Goal: Task Accomplishment & Management: Manage account settings

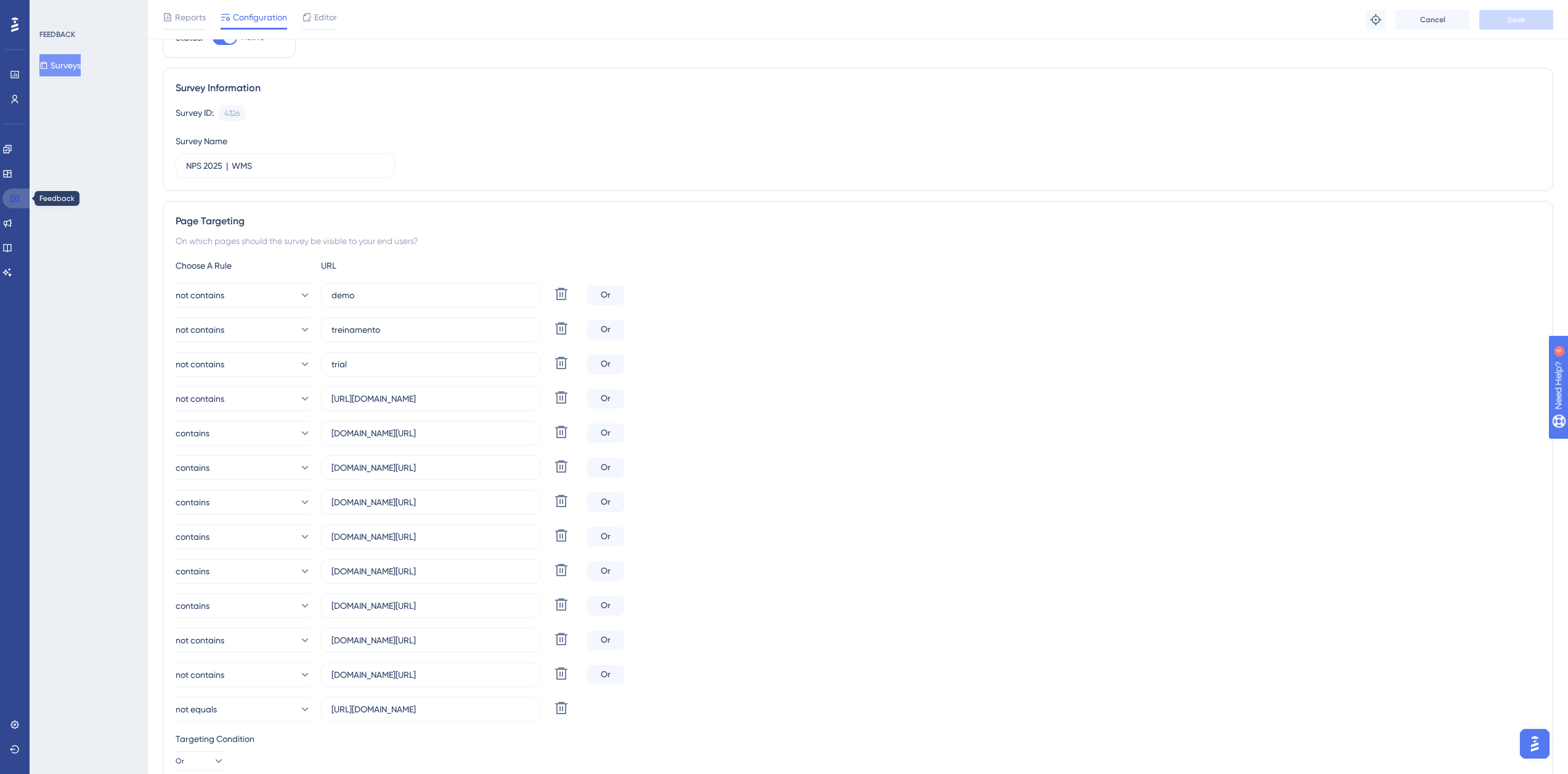
click at [15, 199] on icon at bounding box center [15, 199] width 9 height 8
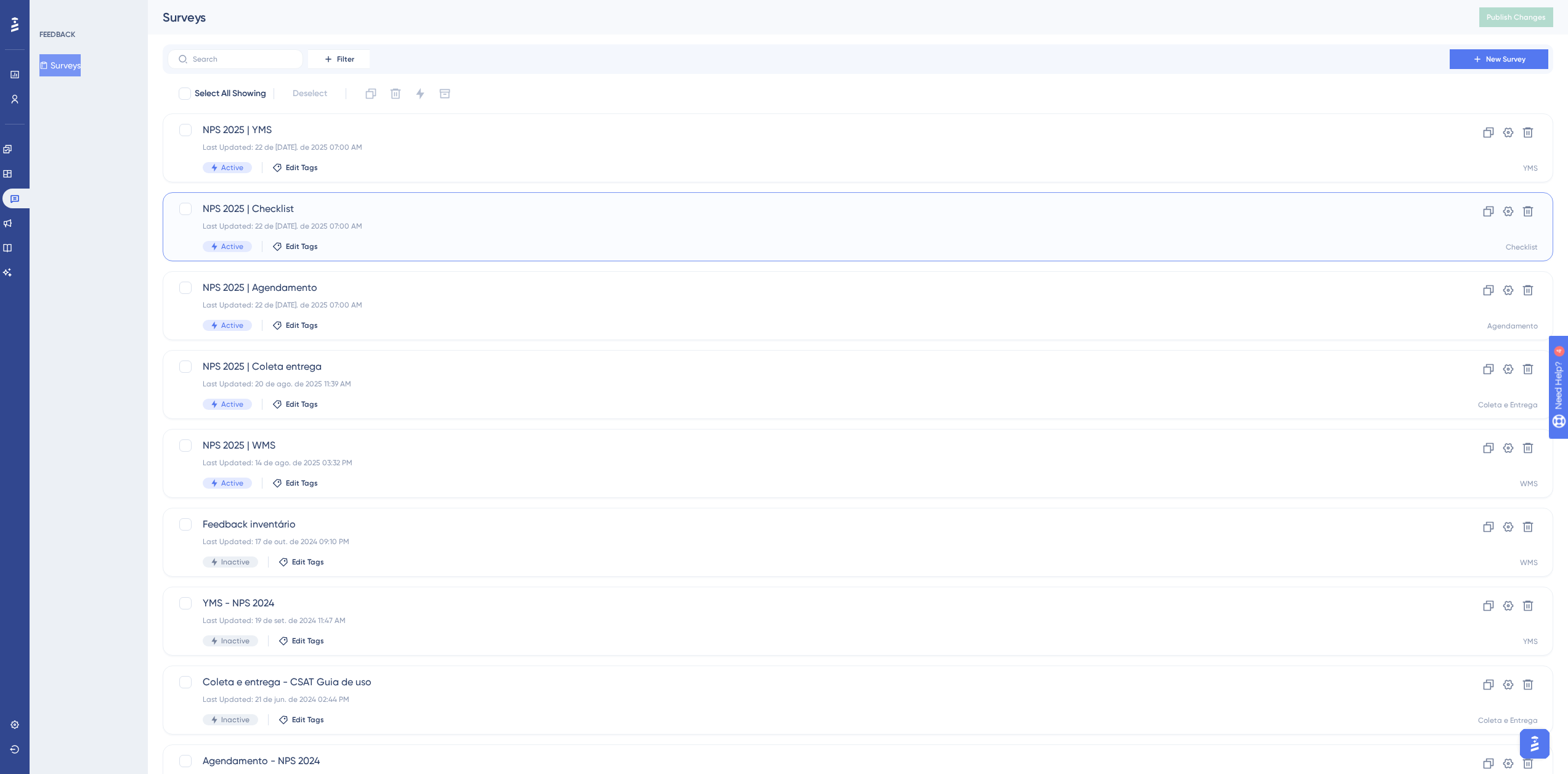
click at [304, 205] on span "NPS 2025 | Checklist" at bounding box center [808, 209] width 1212 height 15
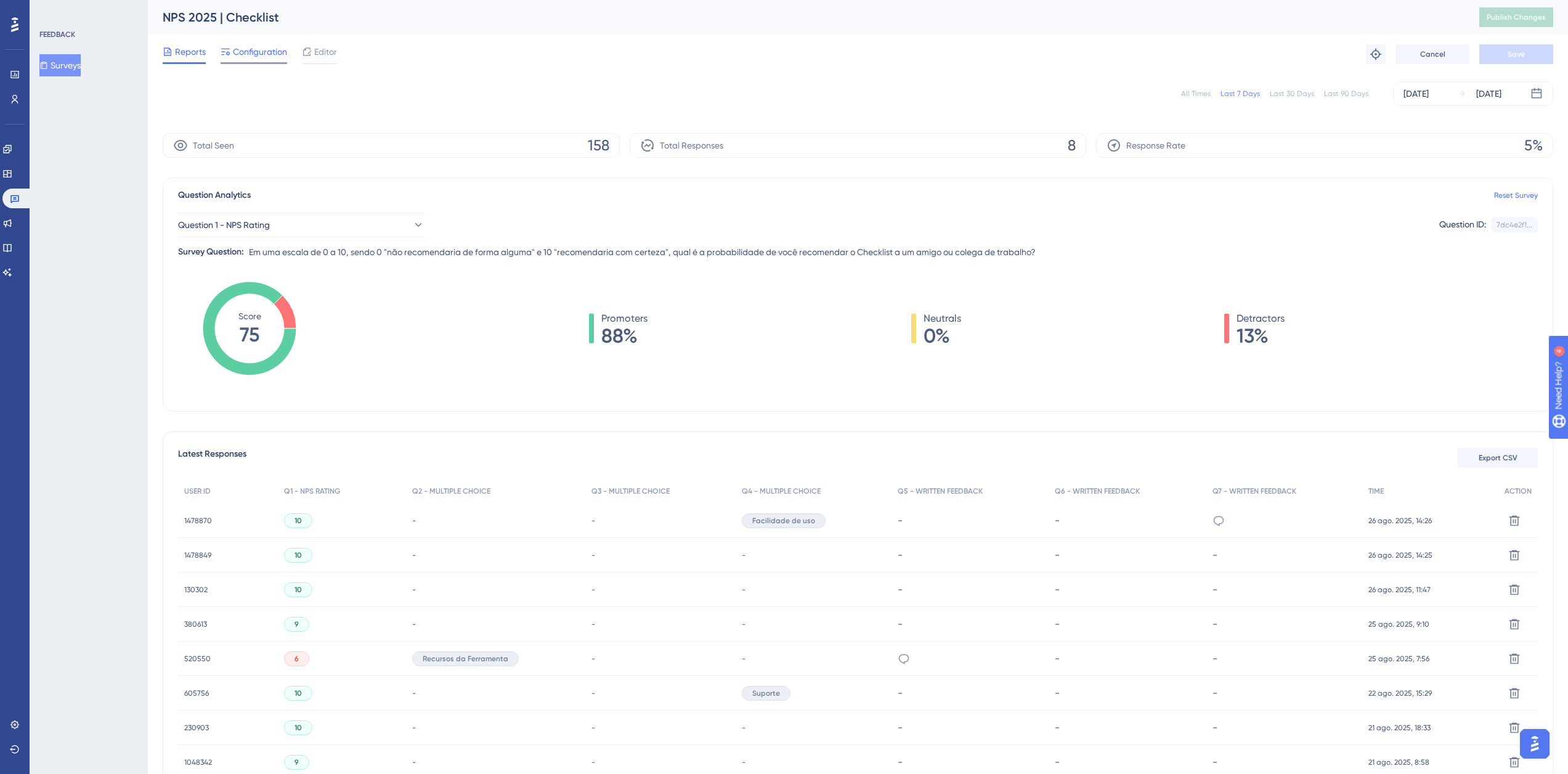
click at [275, 55] on span "Configuration" at bounding box center [260, 52] width 54 height 15
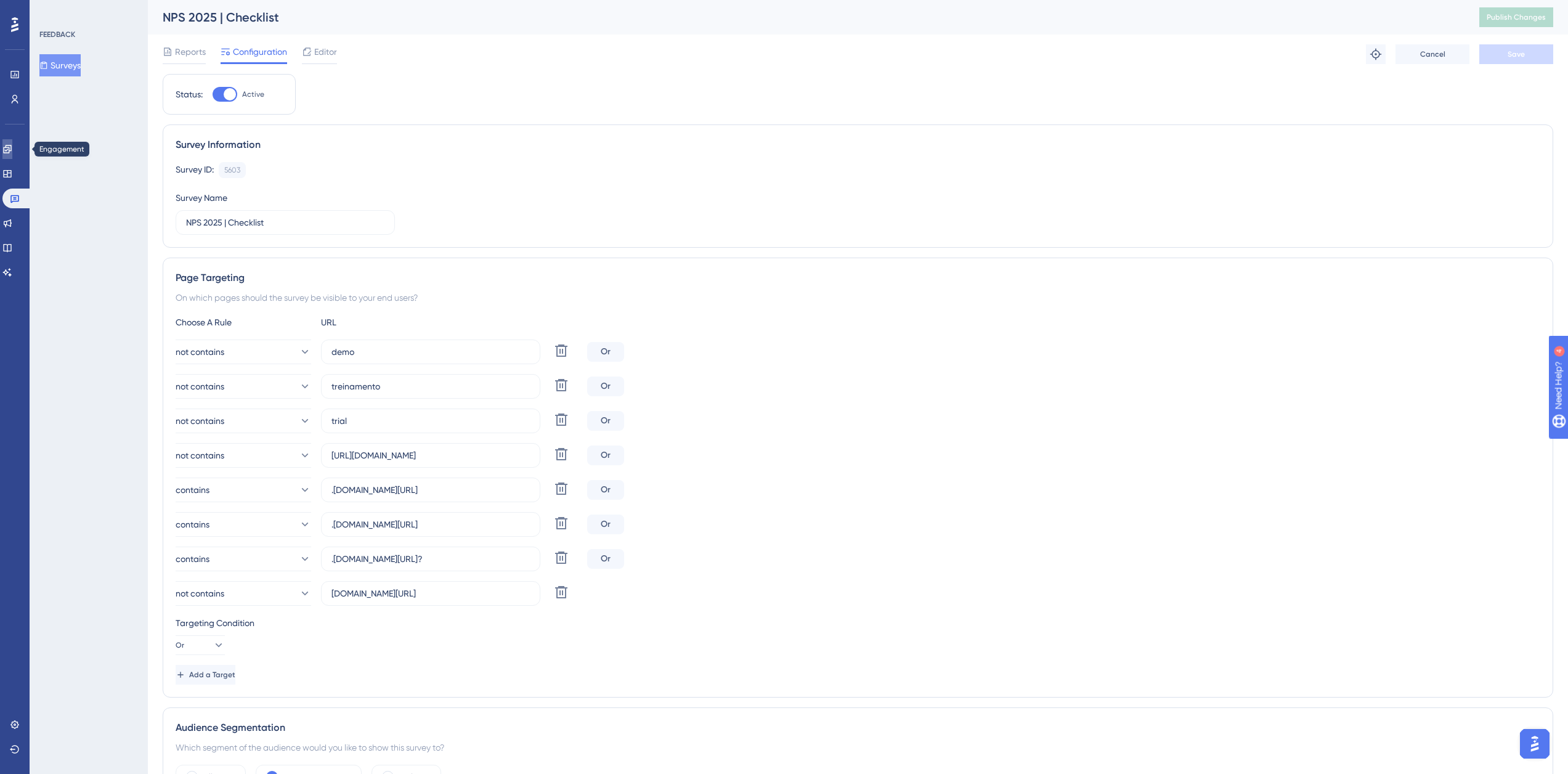
click at [10, 147] on icon at bounding box center [7, 149] width 10 height 10
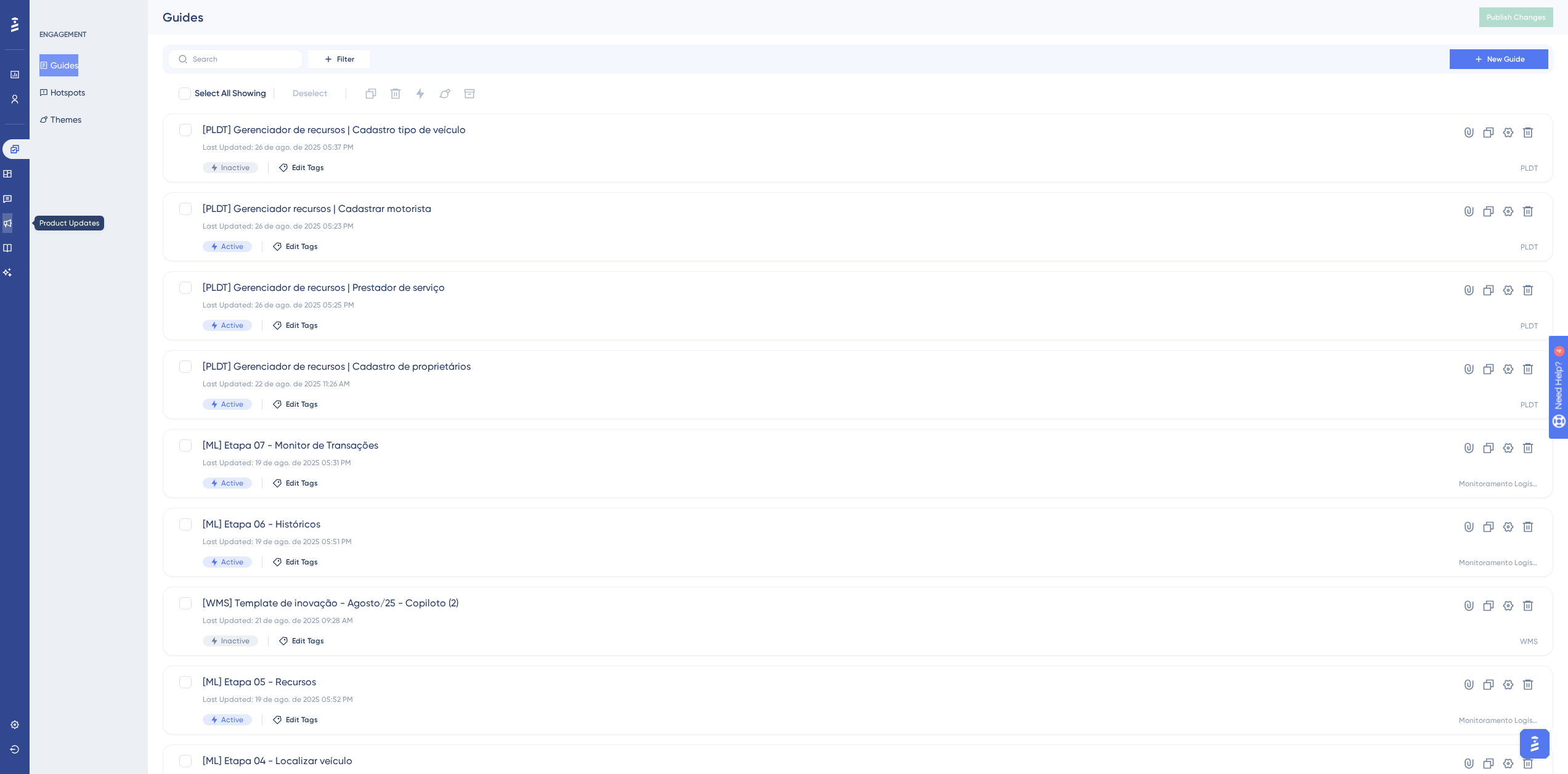
click at [11, 221] on icon at bounding box center [8, 223] width 8 height 8
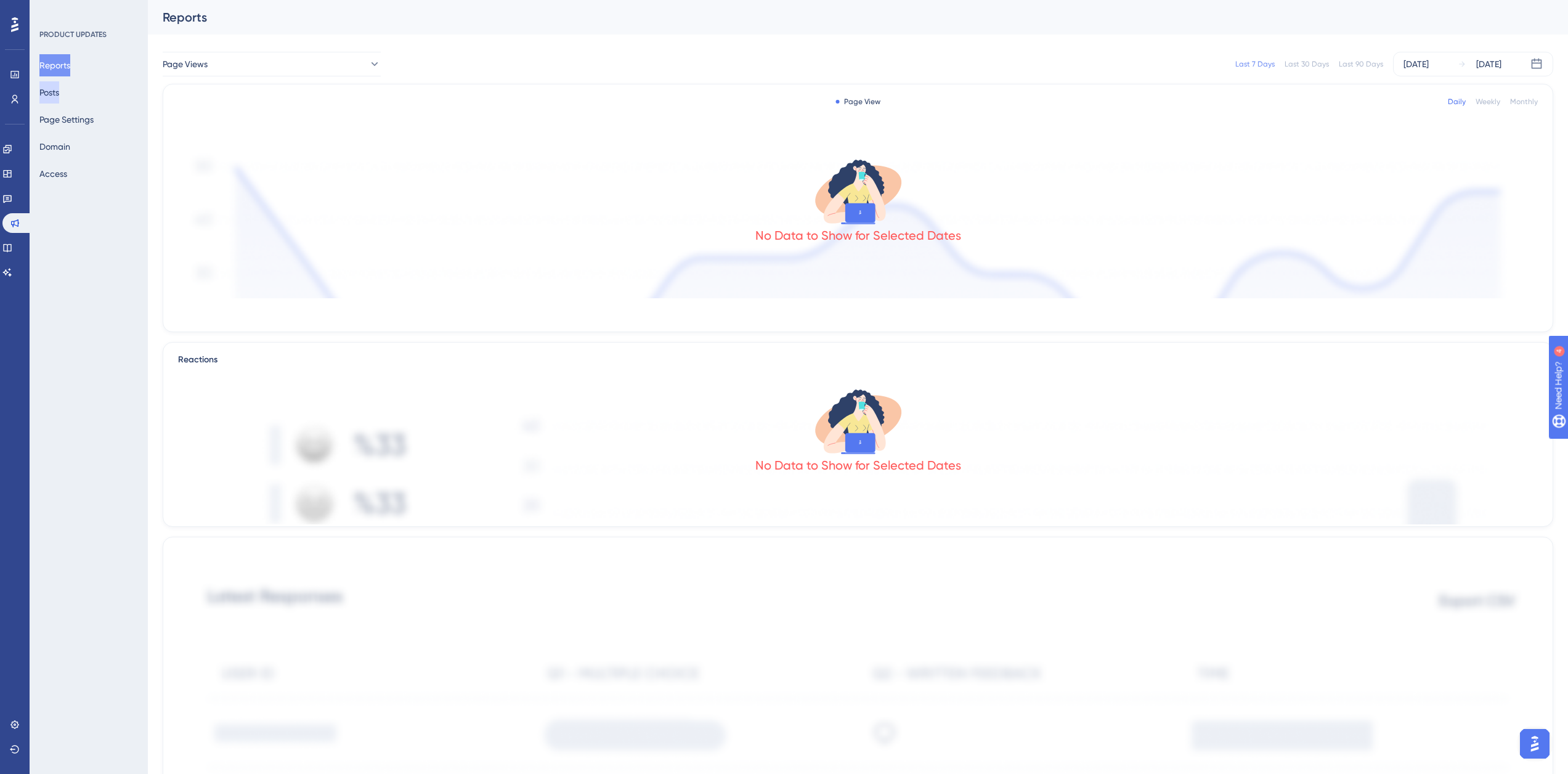
click at [59, 90] on button "Posts" at bounding box center [49, 92] width 19 height 22
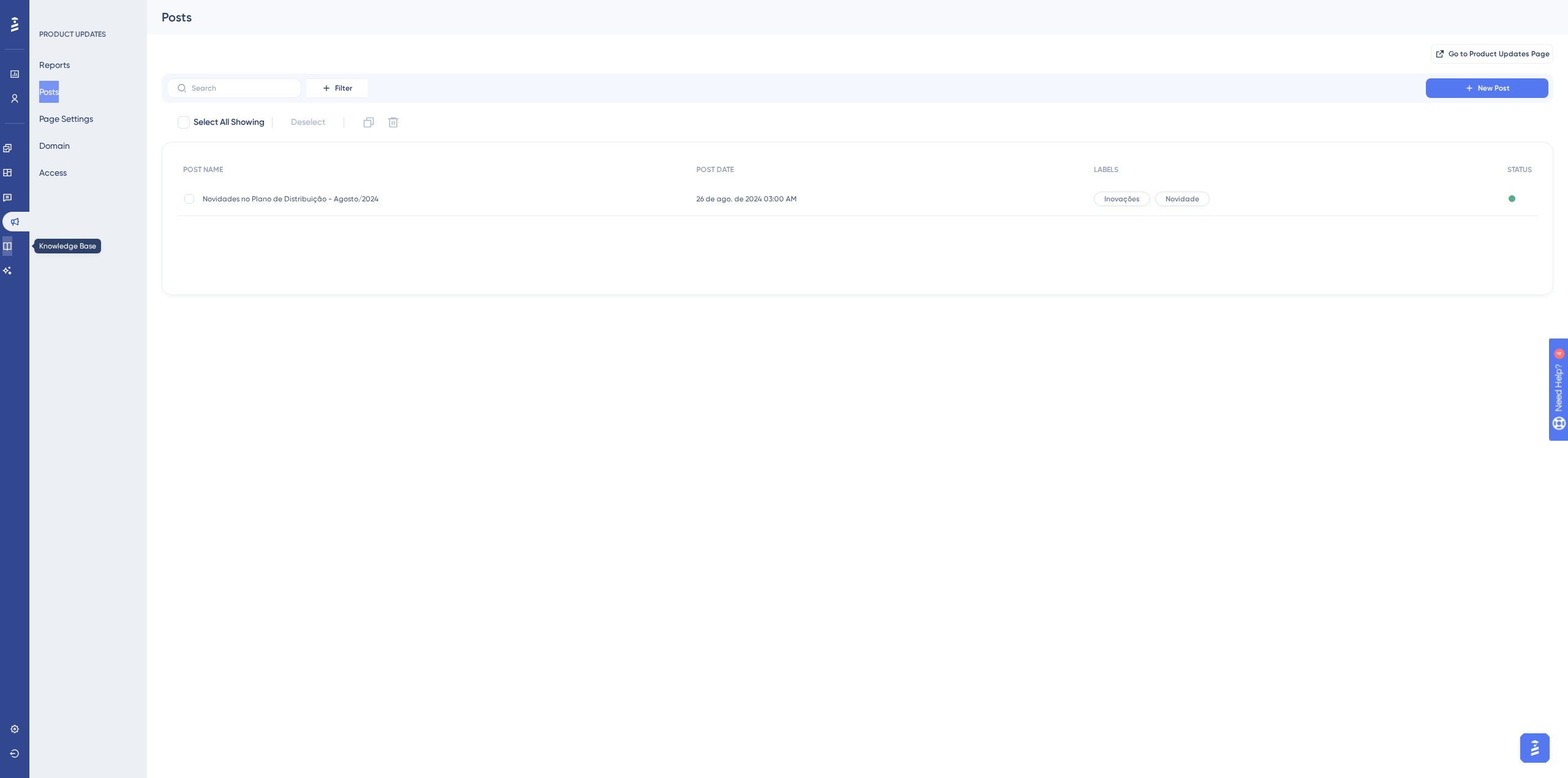
click at [11, 248] on icon at bounding box center [7, 246] width 8 height 8
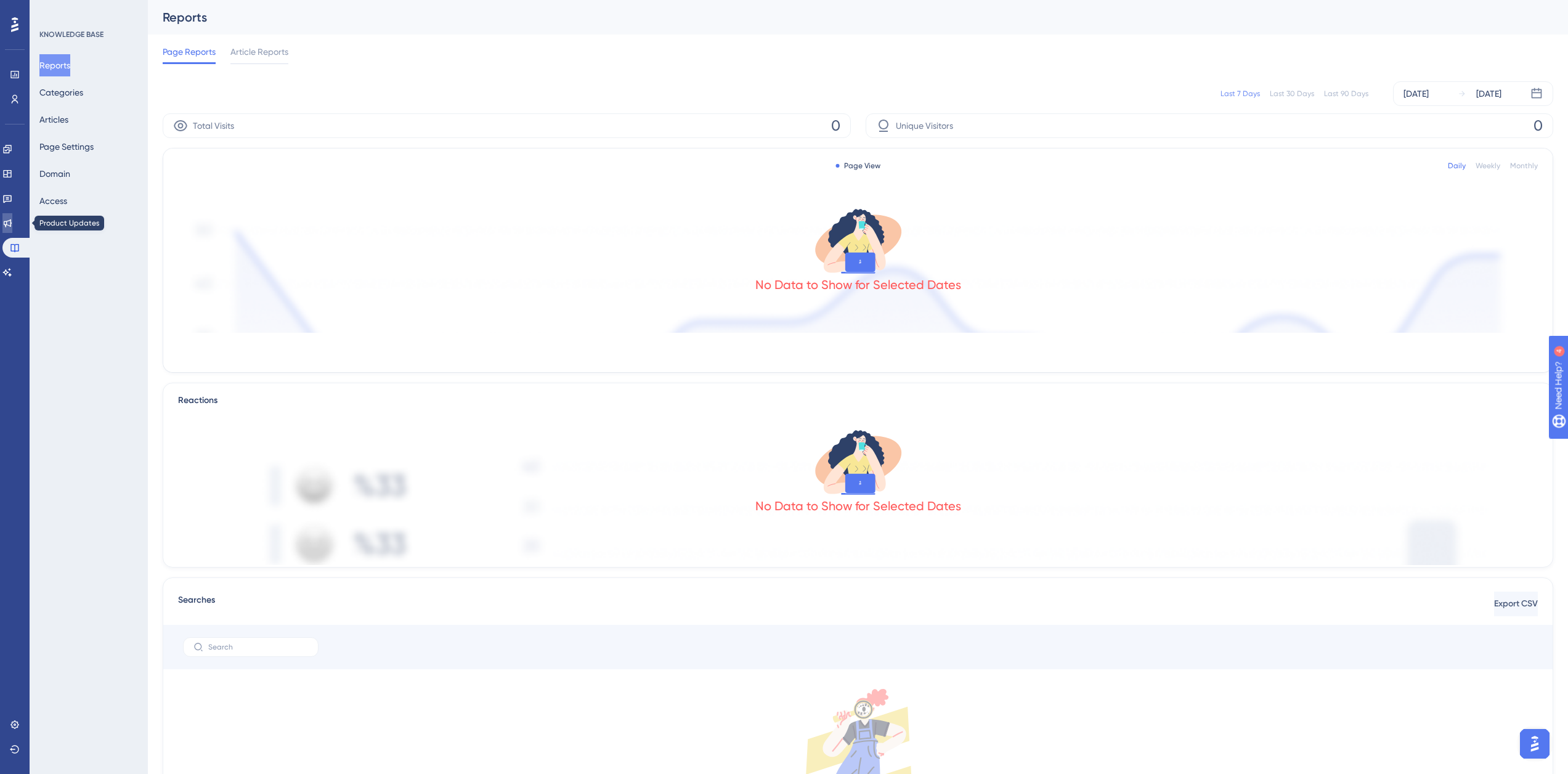
click at [11, 224] on icon at bounding box center [8, 223] width 8 height 8
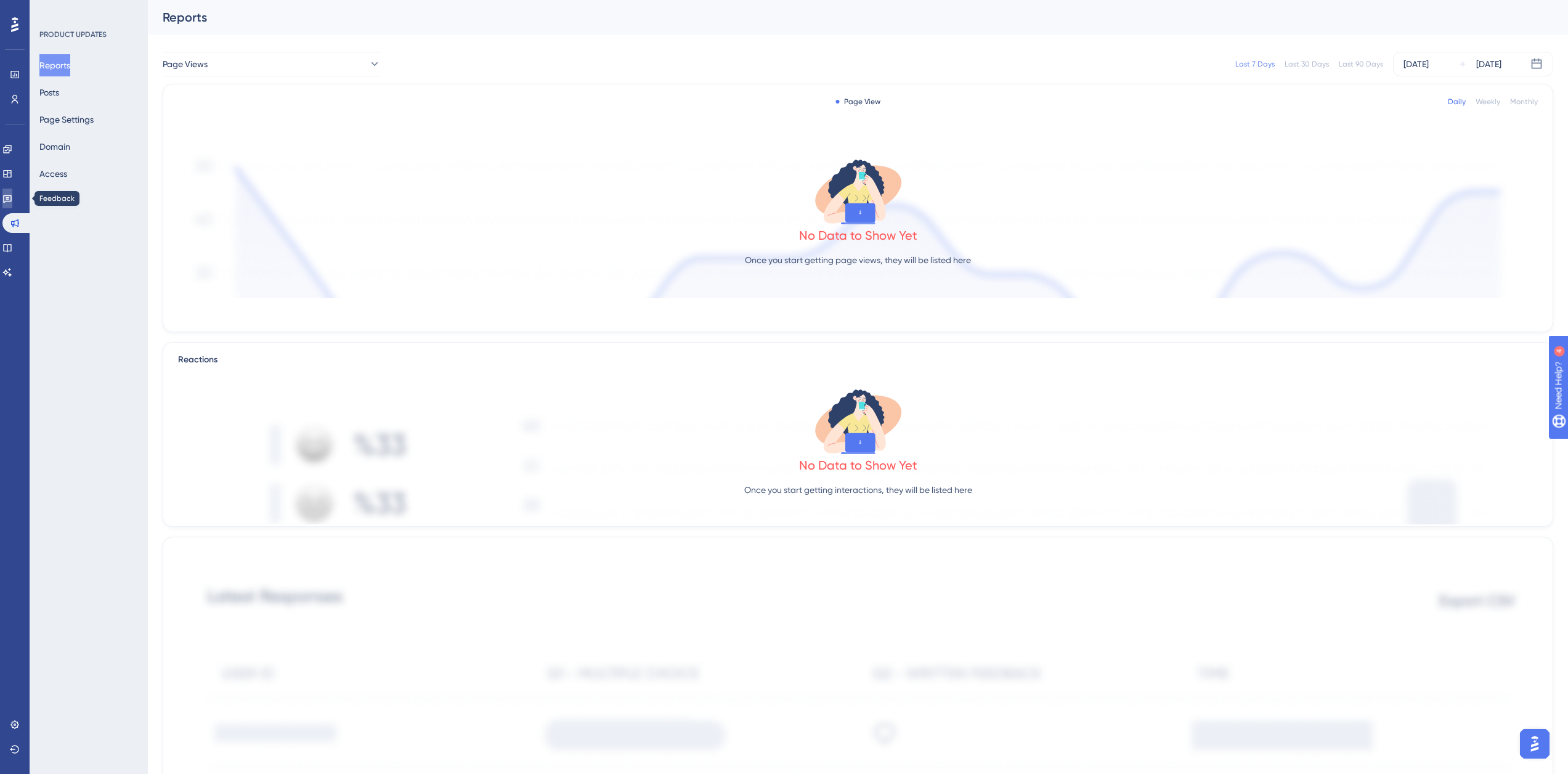
click at [12, 200] on link at bounding box center [7, 198] width 10 height 19
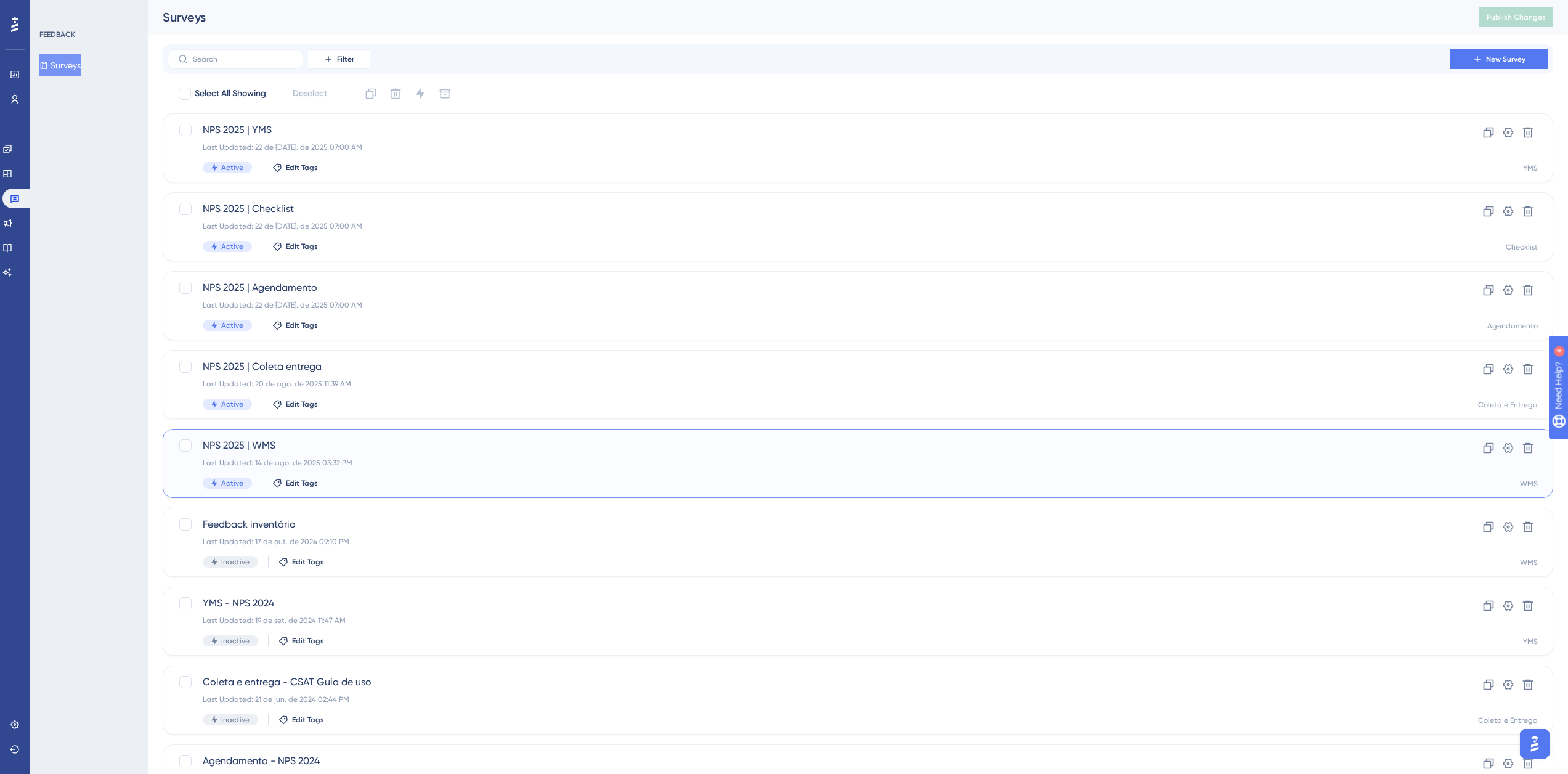
click at [328, 445] on span "NPS 2025 | WMS" at bounding box center [808, 446] width 1212 height 15
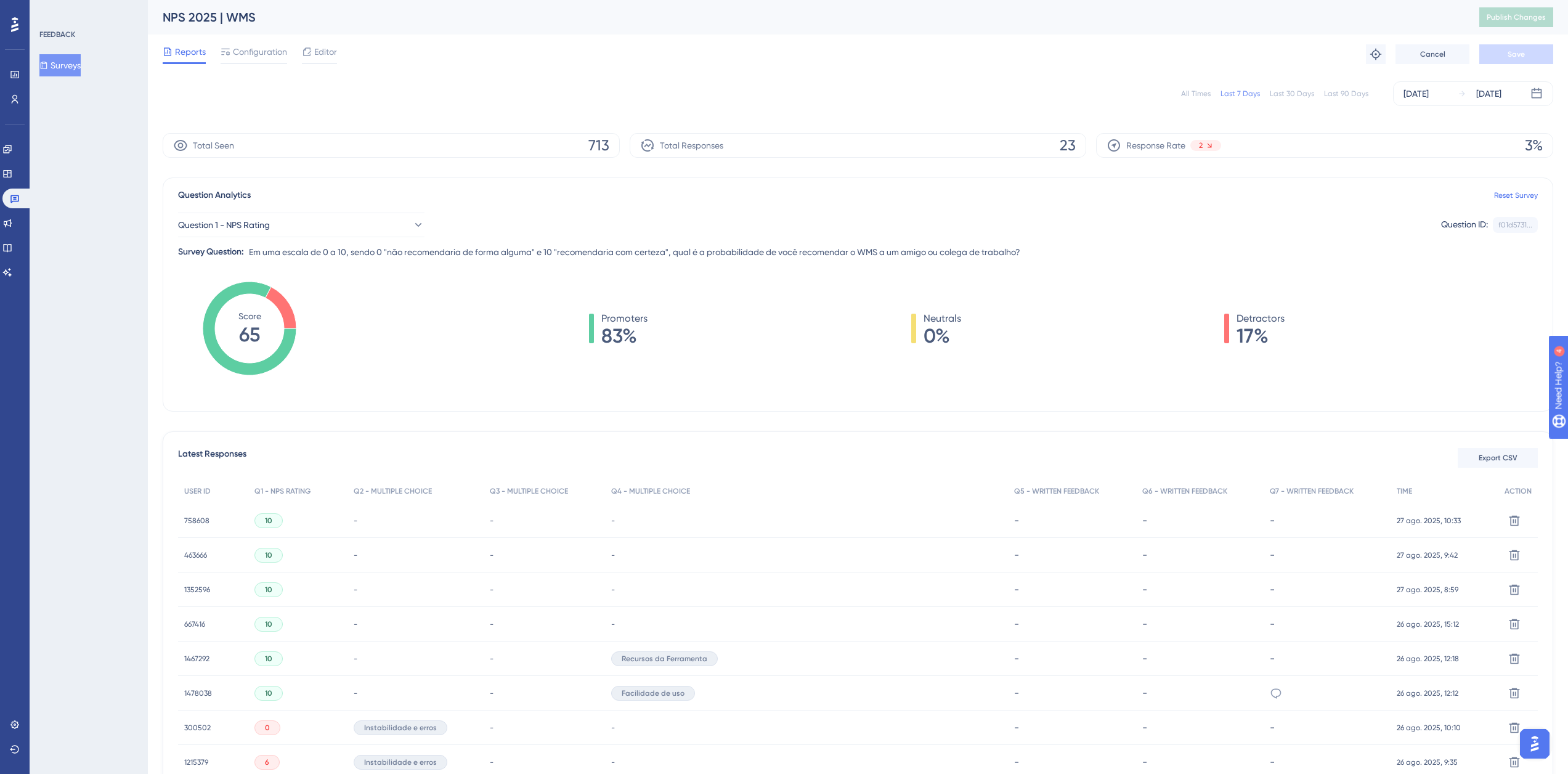
click at [255, 54] on span "Configuration" at bounding box center [260, 52] width 54 height 15
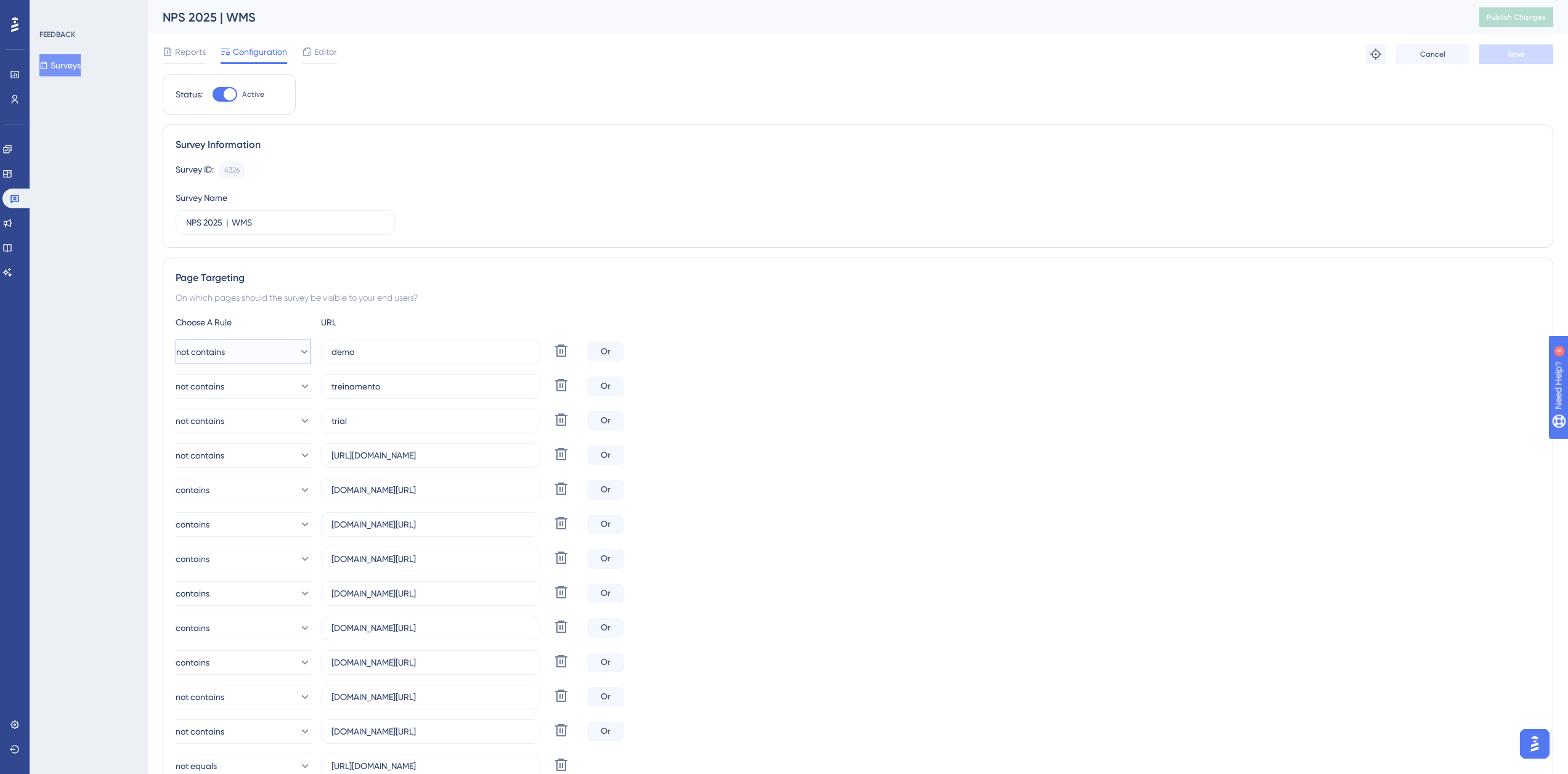
click at [285, 349] on button "not contains" at bounding box center [243, 352] width 135 height 25
click at [588, 296] on div "On which pages should the survey be visible to your end users?" at bounding box center [858, 298] width 1364 height 15
click at [48, 69] on icon at bounding box center [44, 65] width 9 height 9
